Goal: Browse casually

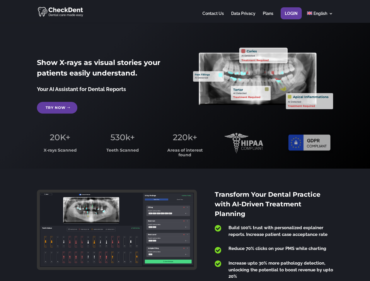
click at [185, 140] on span "220k+" at bounding box center [185, 137] width 24 height 10
click at [185, 11] on div at bounding box center [185, 11] width 296 height 23
click at [185, 140] on span "220k+" at bounding box center [185, 137] width 24 height 10
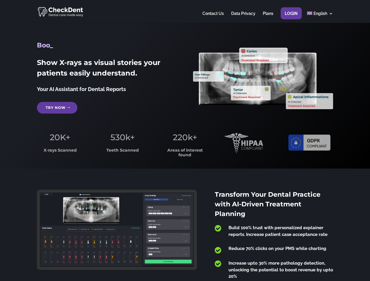
click at [185, 11] on div at bounding box center [185, 11] width 296 height 23
